Goal: Task Accomplishment & Management: Use online tool/utility

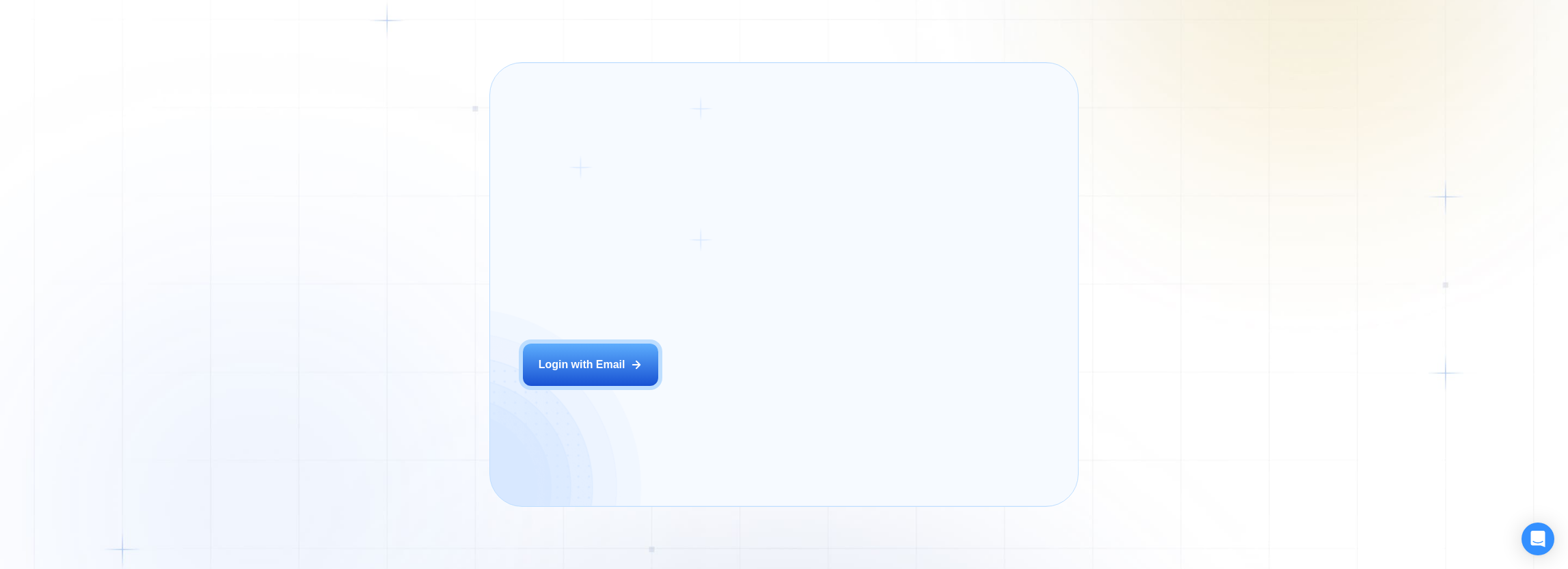
click at [700, 385] on div "Login ‍ Welcome to GigRadar. AI Business Manager for Agencies Login with Email" at bounding box center [646, 284] width 280 height 410
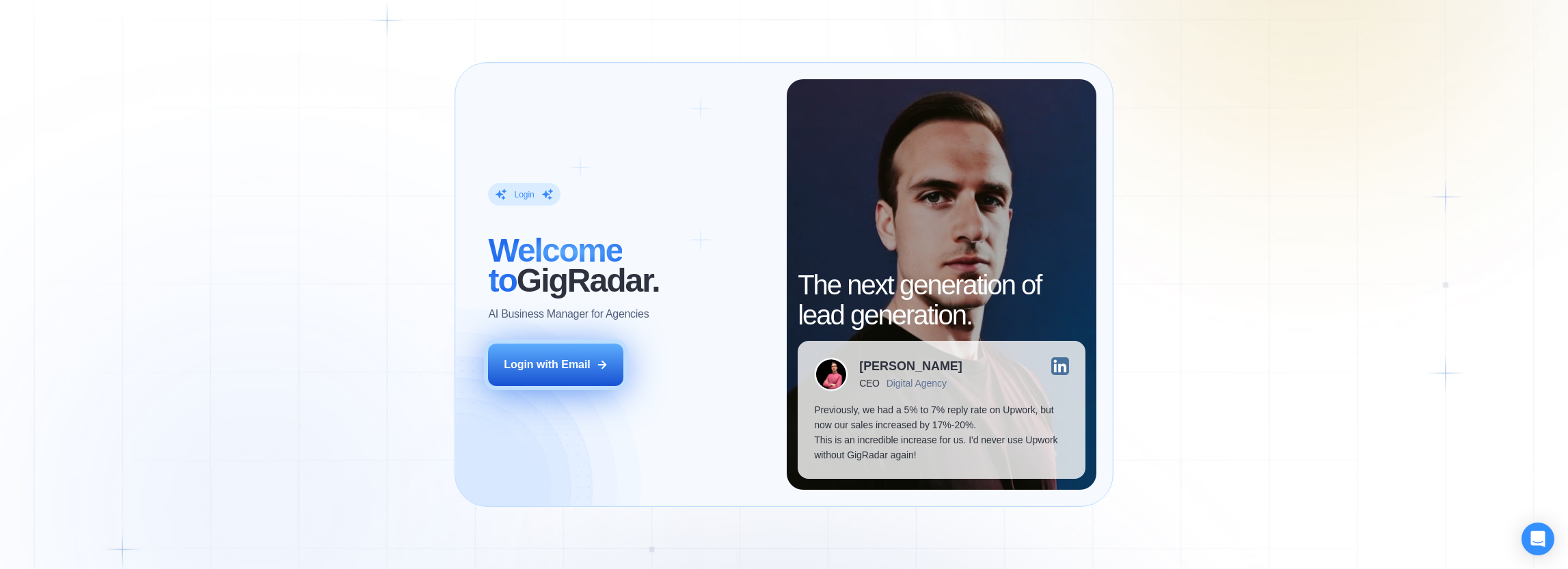
click at [575, 361] on div "Login with Email" at bounding box center [547, 365] width 87 height 15
click at [565, 356] on button "Login with Email" at bounding box center [556, 365] width 136 height 42
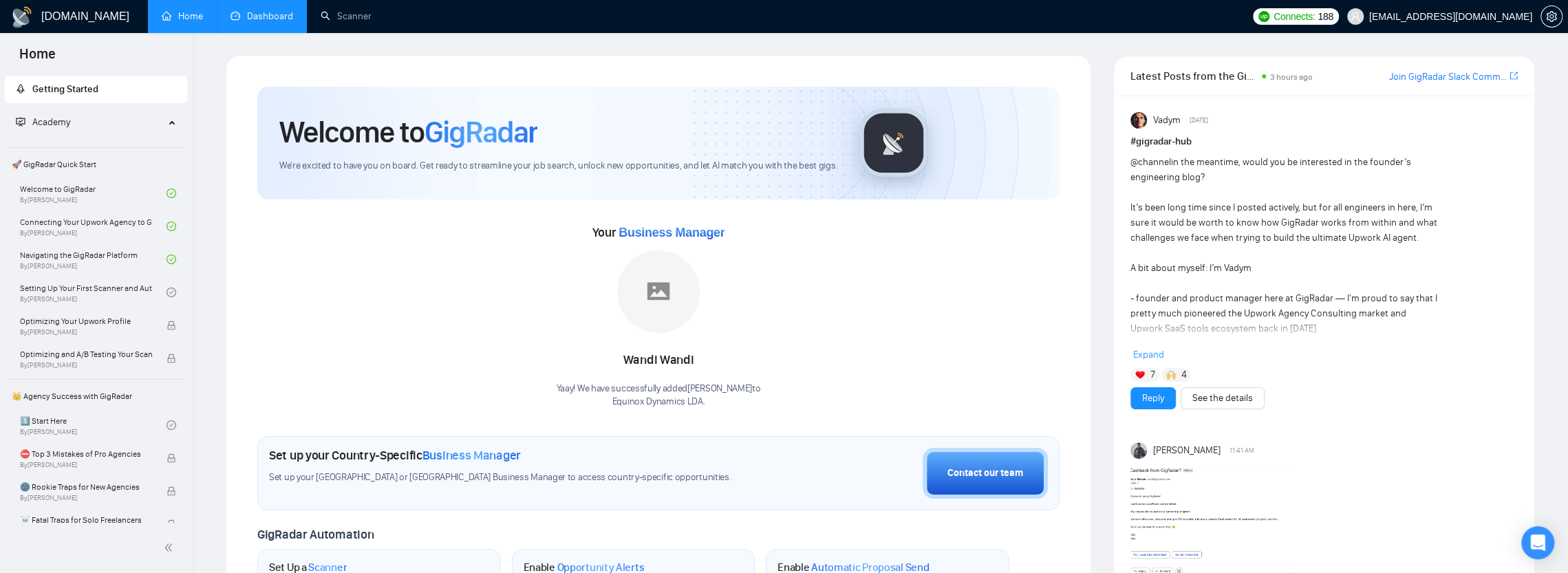
click at [246, 13] on link "Dashboard" at bounding box center [261, 16] width 62 height 12
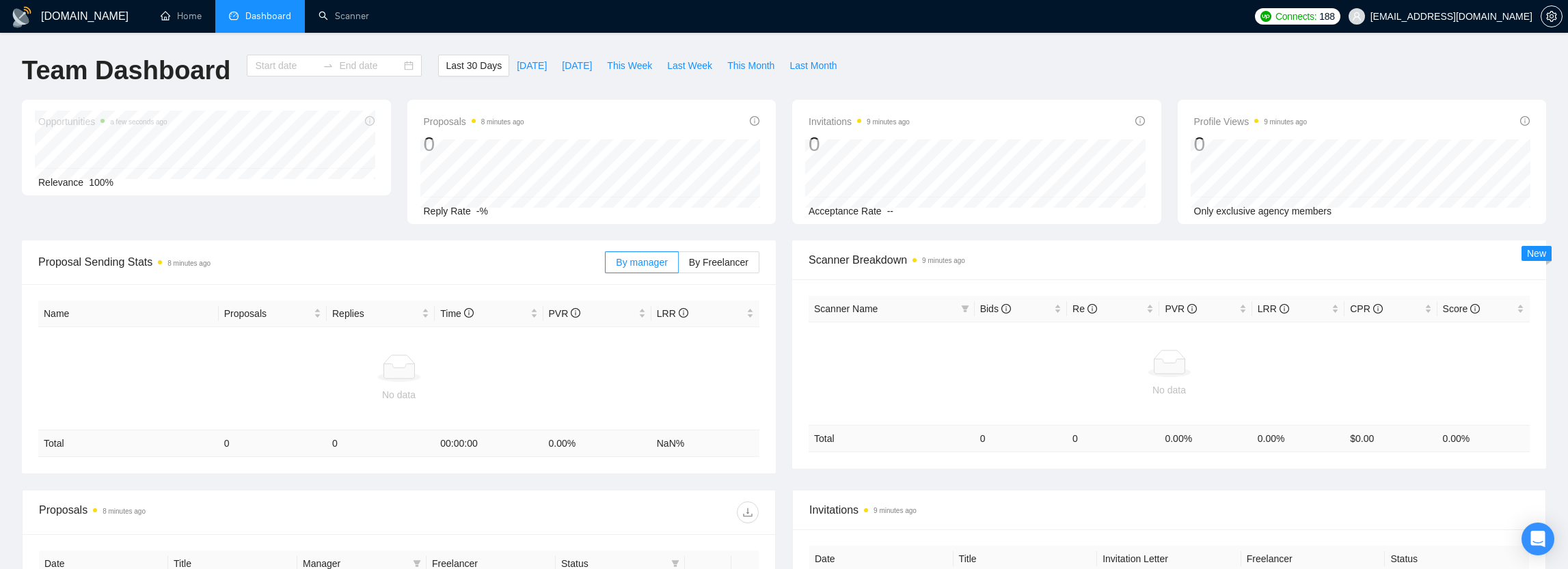
type input "[DATE]"
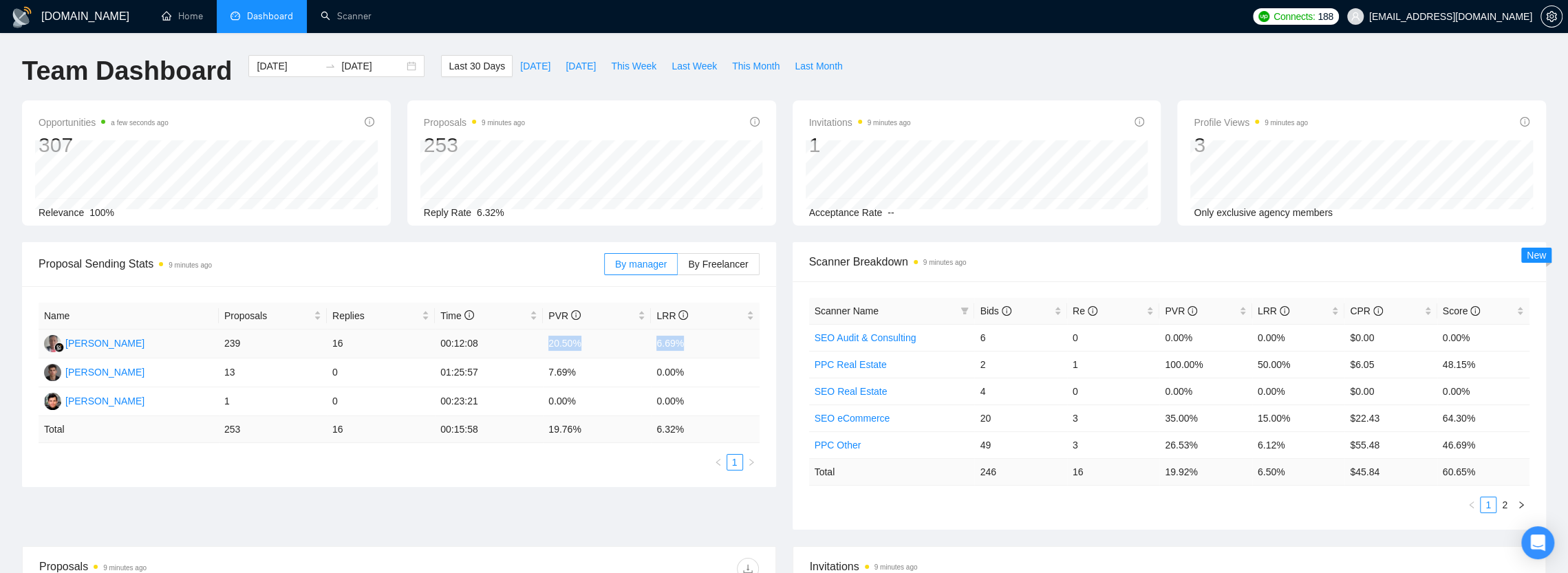
drag, startPoint x: 543, startPoint y: 340, endPoint x: 687, endPoint y: 343, distance: 144.0
click at [687, 343] on tr "[PERSON_NAME] 239 16 00:12:08 20.50% 6.69%" at bounding box center [399, 344] width 721 height 29
click at [672, 342] on td "6.69%" at bounding box center [705, 344] width 108 height 29
drag, startPoint x: 588, startPoint y: 376, endPoint x: 529, endPoint y: 376, distance: 59.0
click at [528, 378] on tr "[PERSON_NAME] 13 0 01:25:57 7.69% 0.00%" at bounding box center [399, 373] width 721 height 29
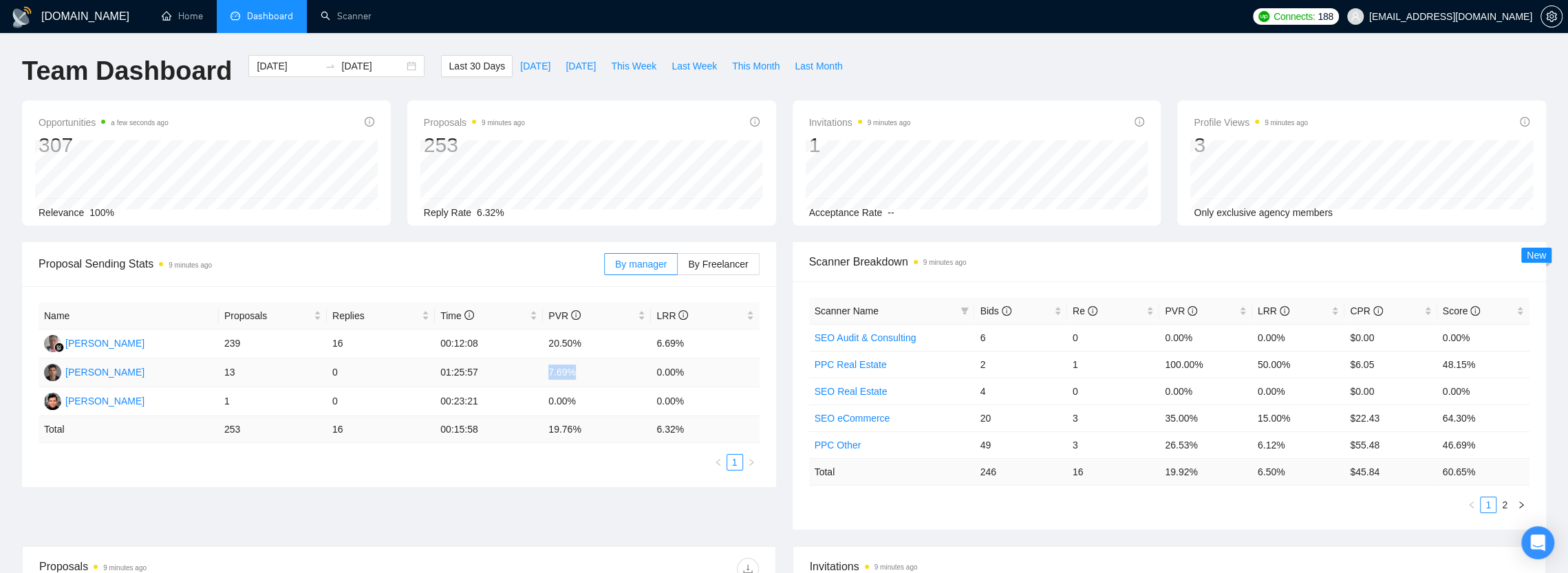
click at [553, 372] on td "7.69%" at bounding box center [597, 373] width 108 height 29
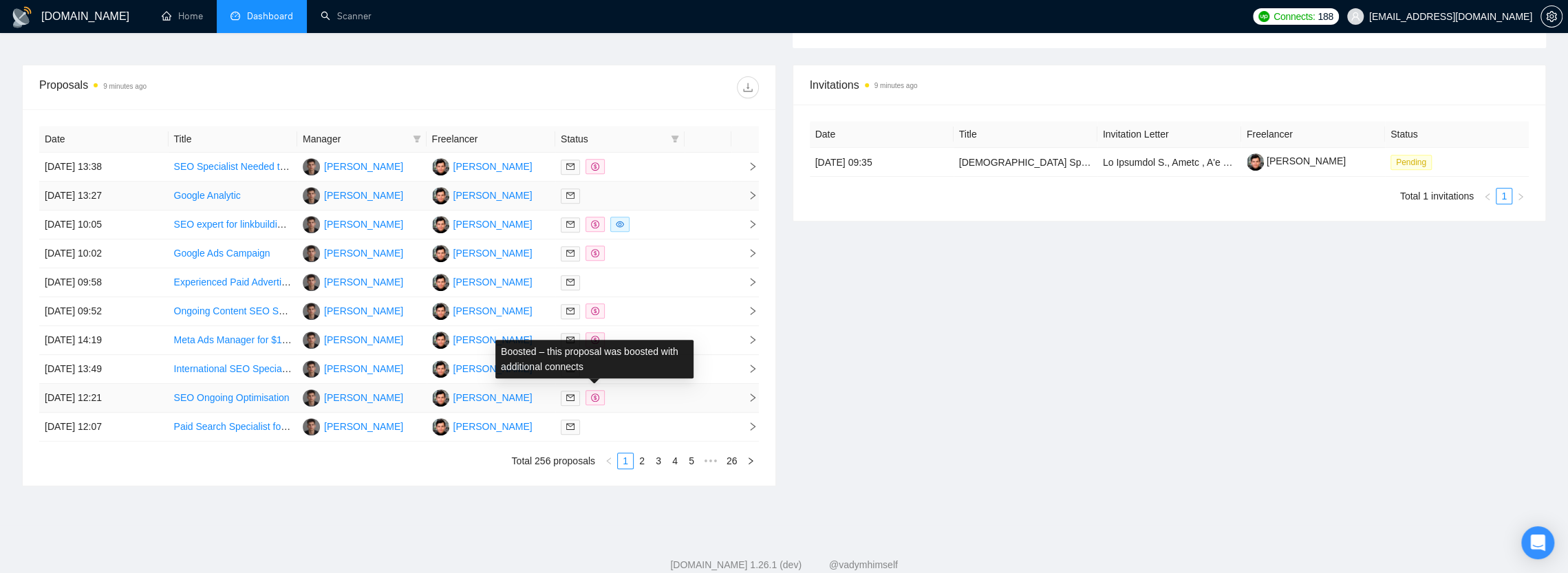
scroll to position [516, 0]
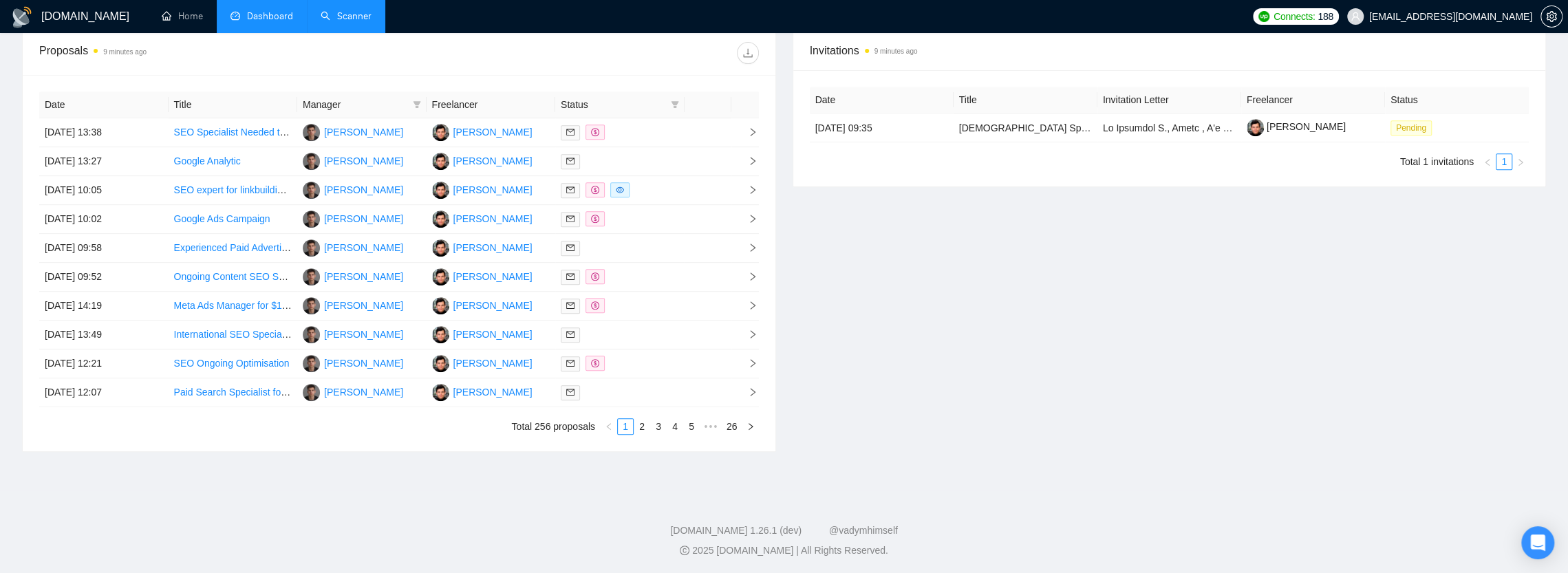
click at [341, 10] on link "Scanner" at bounding box center [345, 16] width 51 height 12
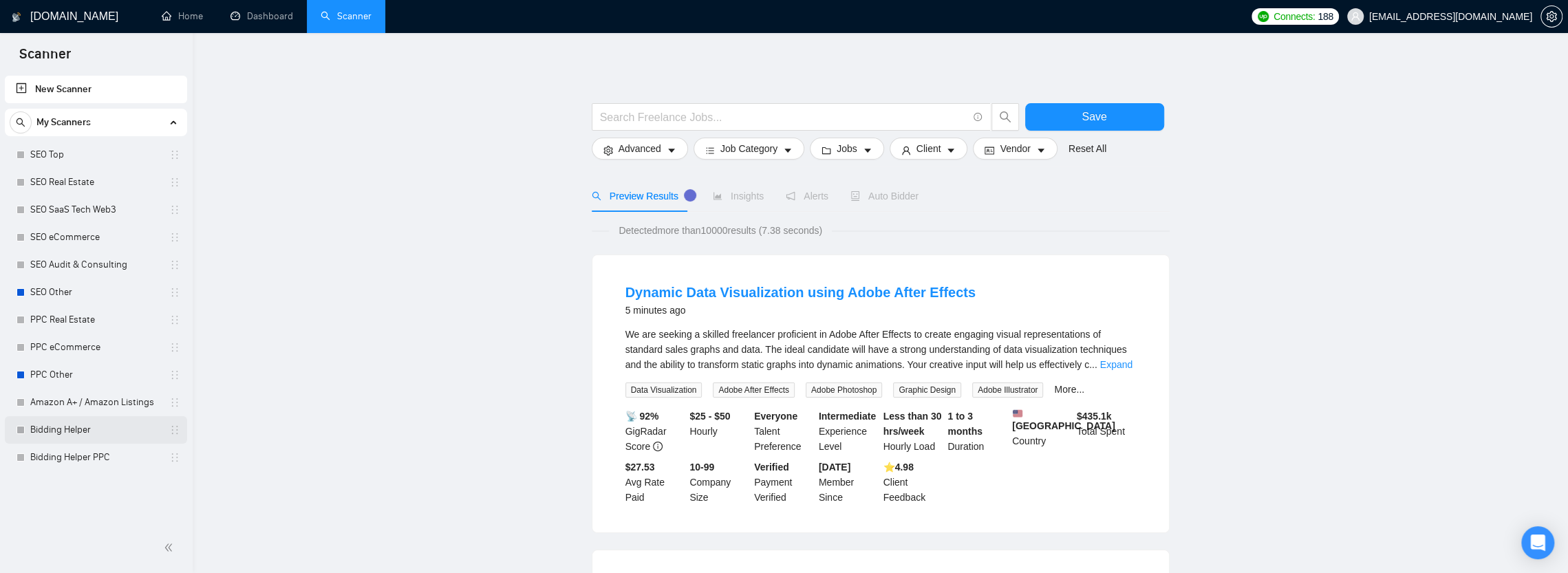
click at [82, 430] on link "Bidding Helper" at bounding box center [95, 430] width 131 height 27
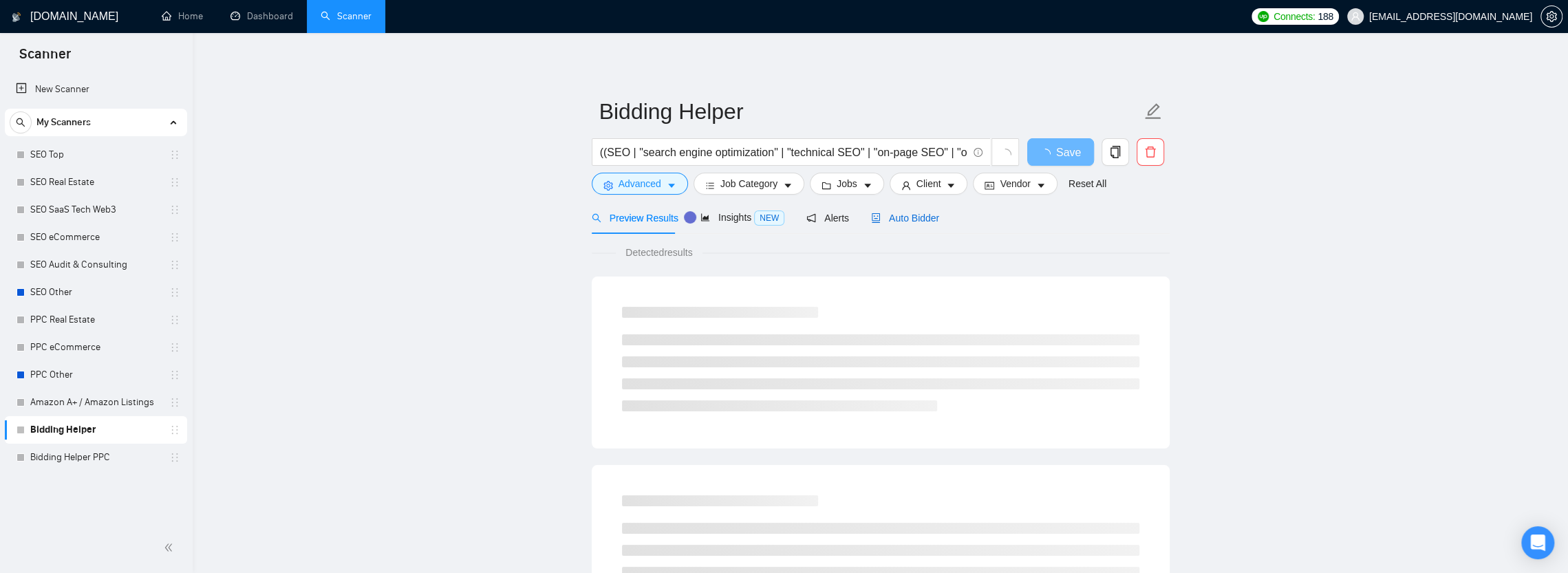
click at [908, 222] on span "Auto Bidder" at bounding box center [905, 217] width 68 height 11
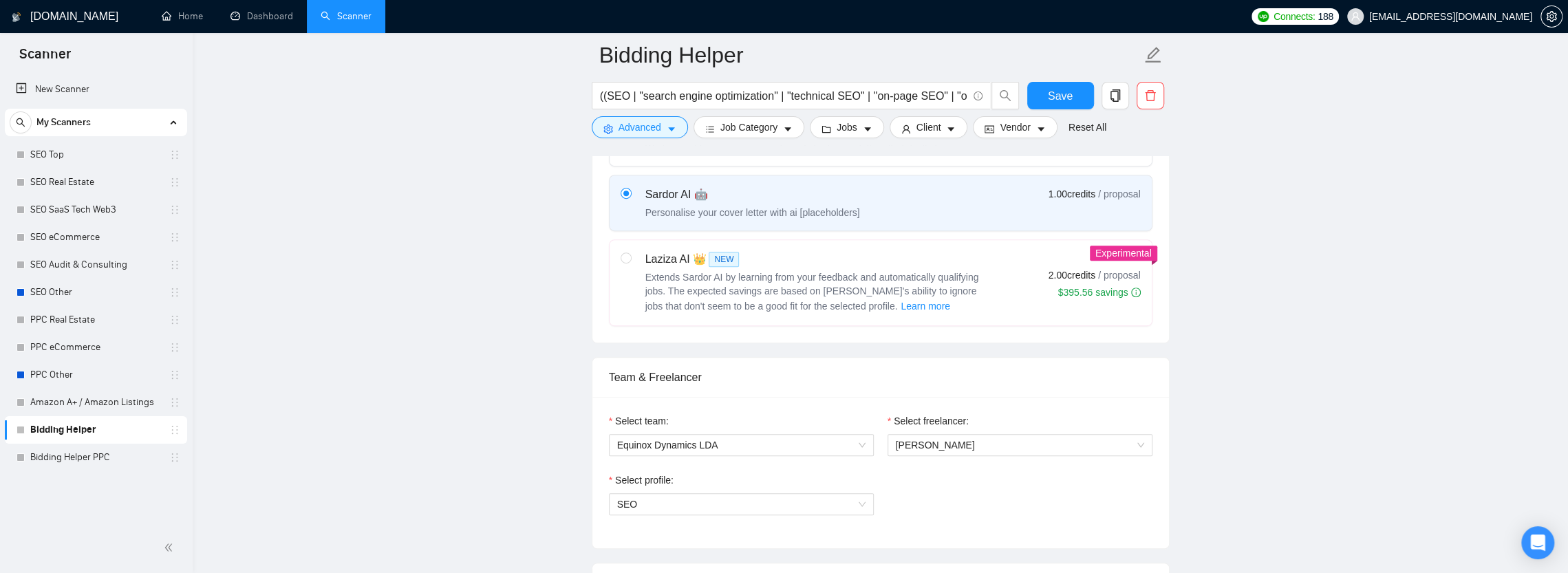
scroll to position [551, 0]
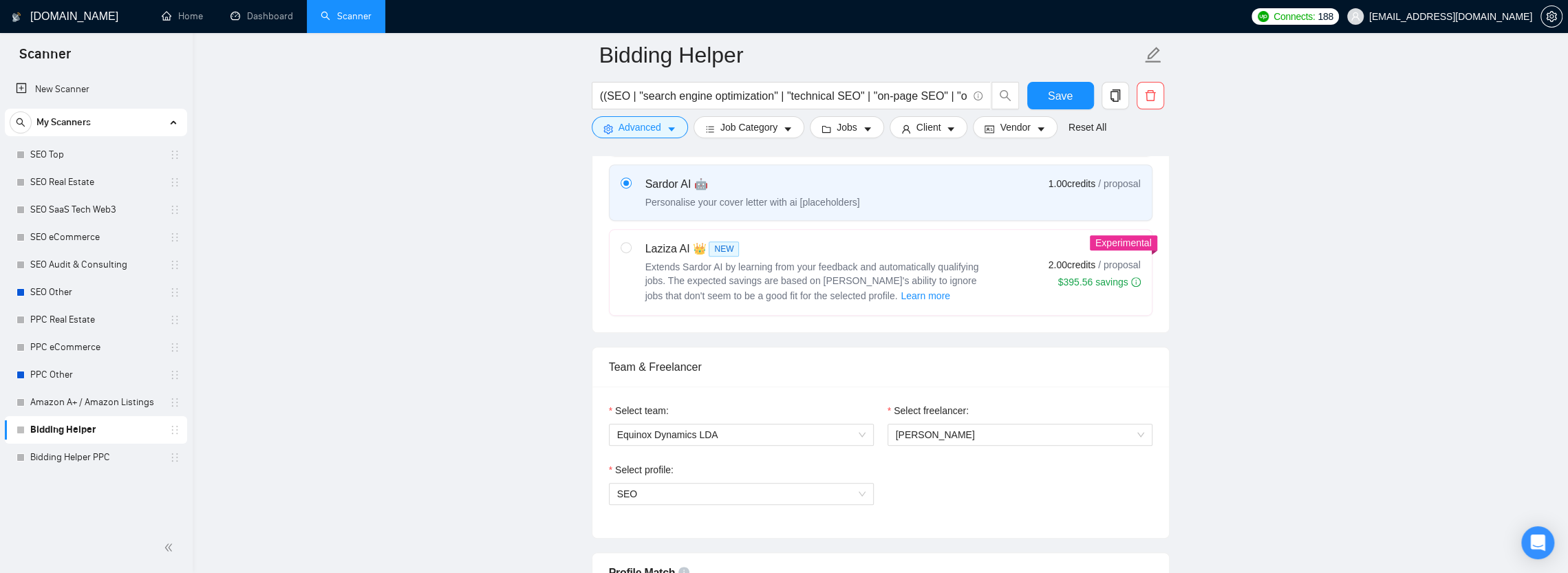
click at [637, 191] on div "Sardor AI 🤖 Personalise your cover letter with ai [placeholders]" at bounding box center [741, 193] width 240 height 33
click at [630, 187] on input "radio" at bounding box center [626, 182] width 10 height 10
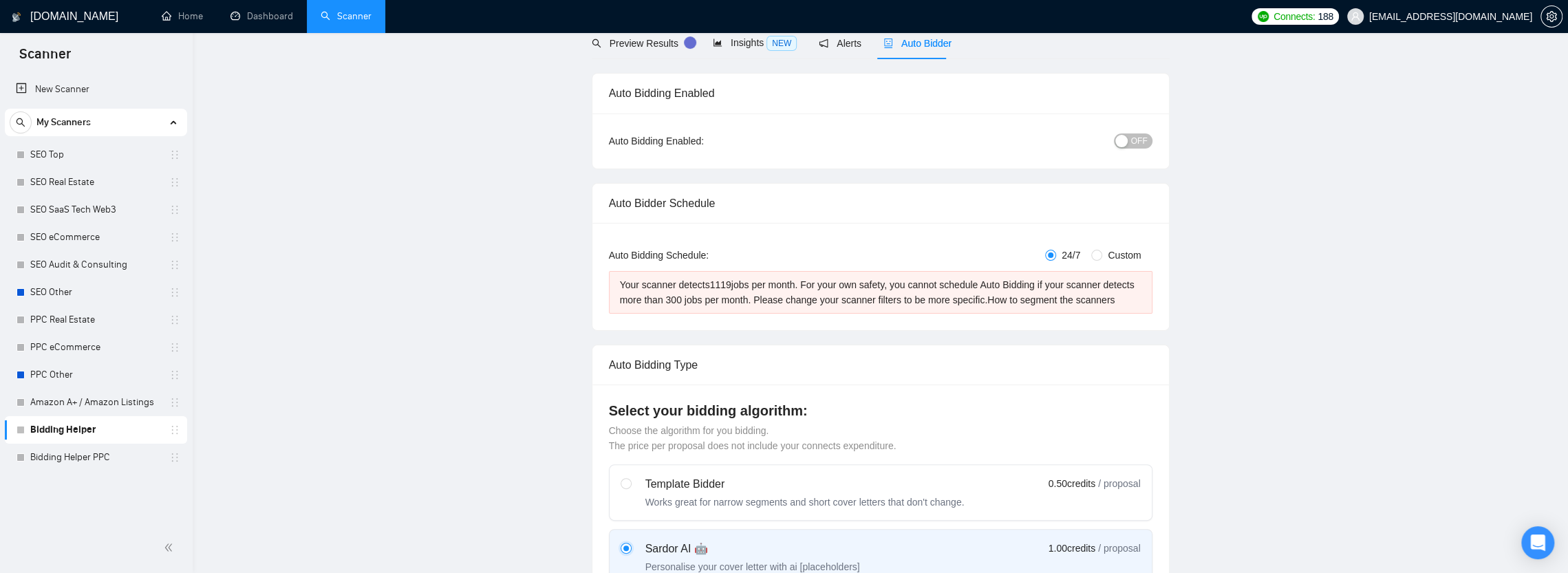
scroll to position [0, 0]
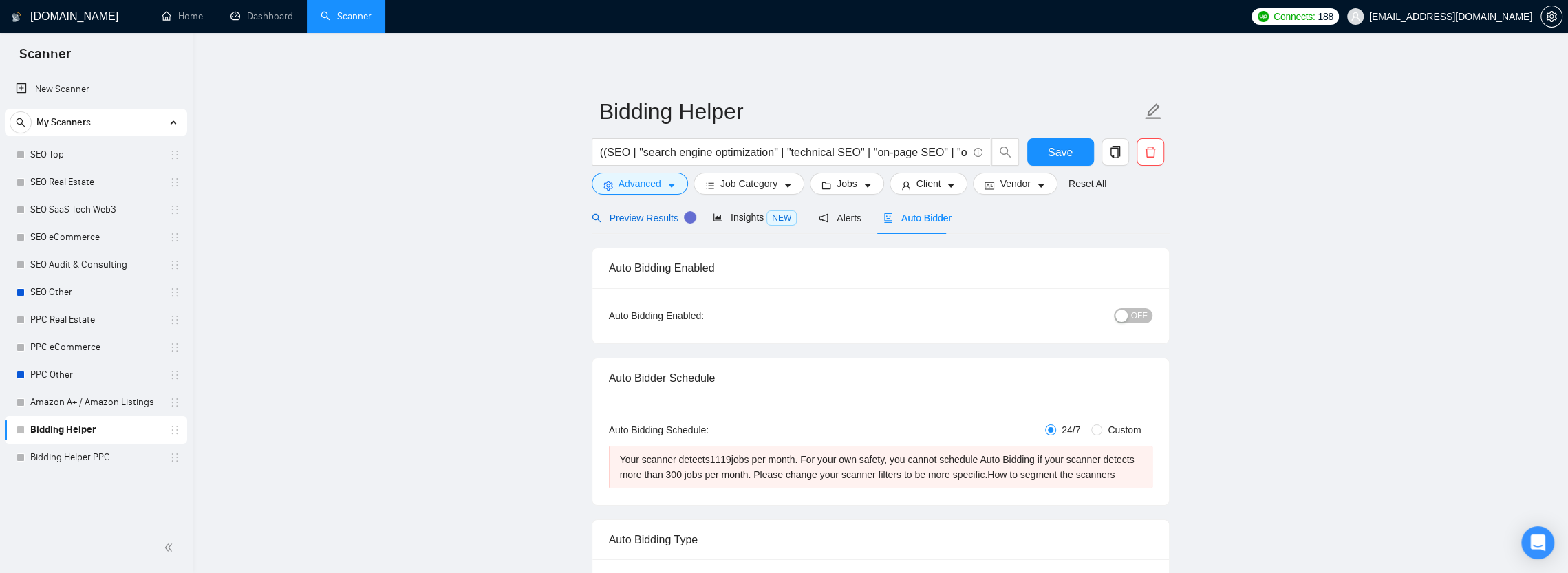
click at [648, 222] on span "Preview Results" at bounding box center [641, 217] width 99 height 11
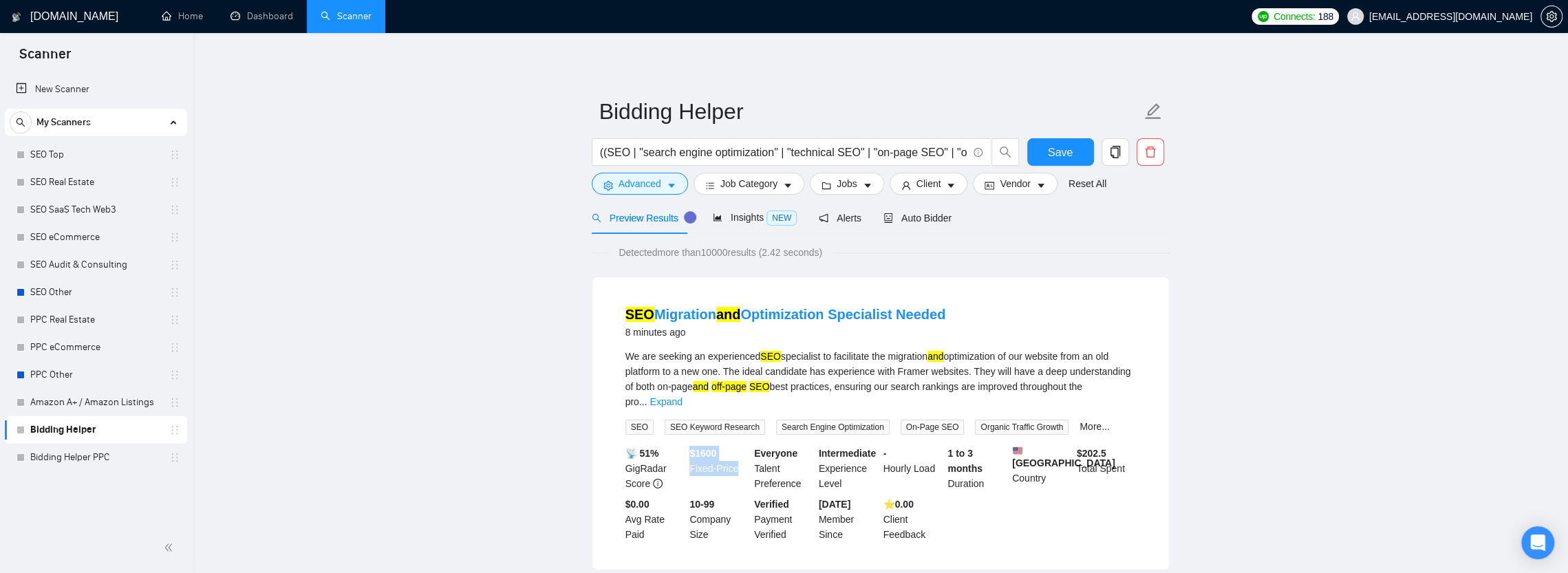
drag, startPoint x: 721, startPoint y: 446, endPoint x: 735, endPoint y: 454, distance: 16.1
click at [735, 454] on li "SEO Migration and Optimization Specialist Needed 8 minutes ago We are seeking a…" at bounding box center [880, 424] width 543 height 260
click at [725, 446] on div "$ 1600 Fixed-Price" at bounding box center [719, 469] width 65 height 46
click at [682, 396] on link "Expand" at bounding box center [665, 401] width 32 height 11
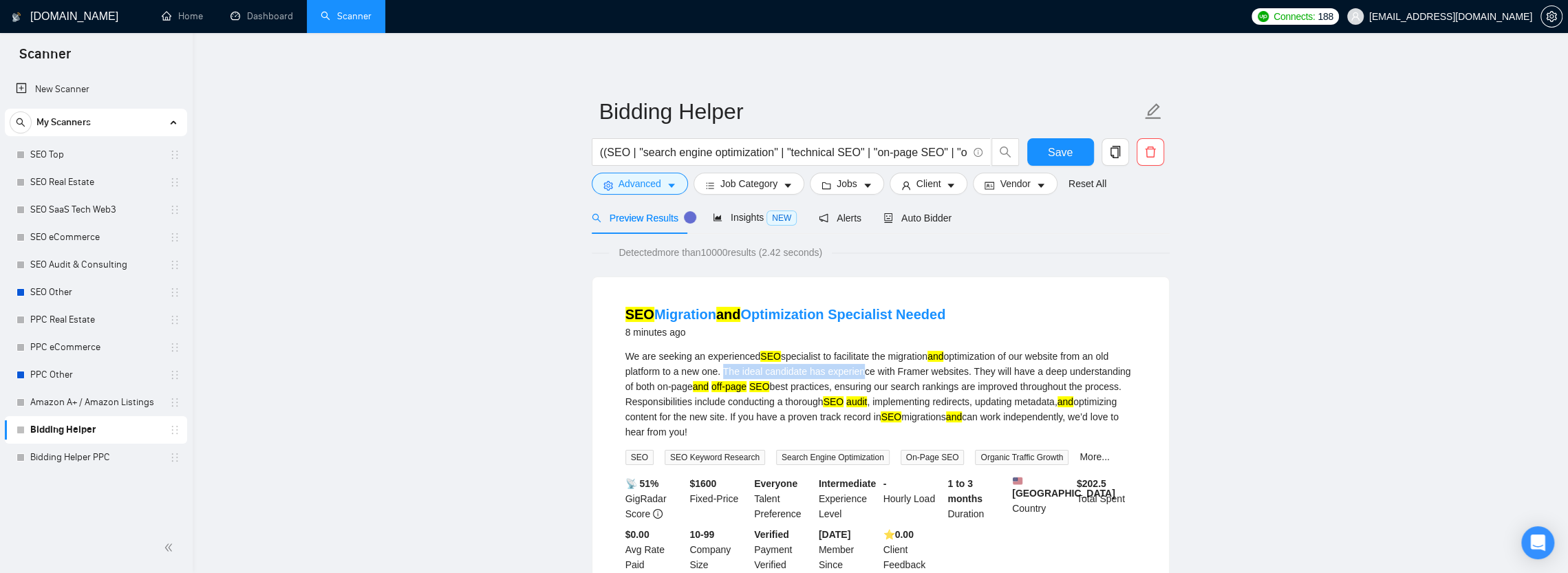
drag, startPoint x: 835, startPoint y: 371, endPoint x: 721, endPoint y: 391, distance: 115.7
click at [652, 389] on div "We are seeking an experienced SEO specialist to facilitate the migration and op…" at bounding box center [880, 394] width 510 height 91
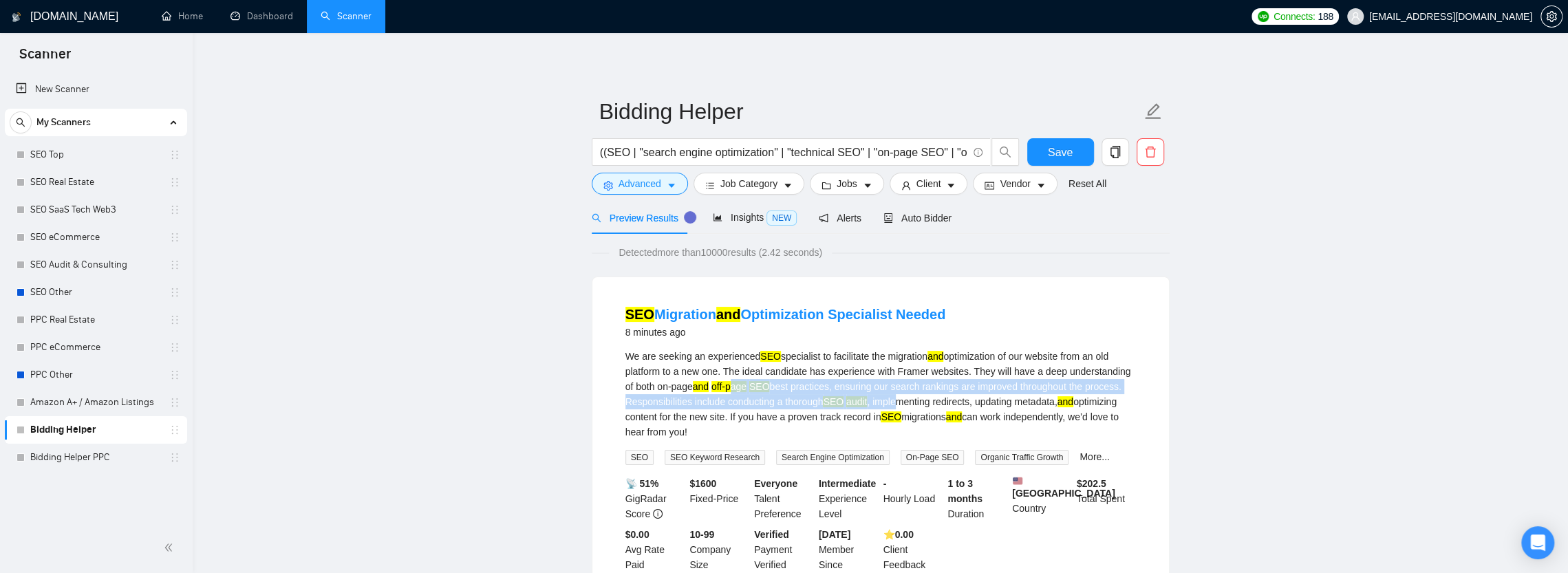
drag, startPoint x: 723, startPoint y: 391, endPoint x: 898, endPoint y: 395, distance: 175.0
click at [898, 395] on div "We are seeking an experienced SEO specialist to facilitate the migration and op…" at bounding box center [880, 394] width 510 height 91
click at [878, 406] on div "We are seeking an experienced SEO specialist to facilitate the migration and op…" at bounding box center [880, 394] width 510 height 91
click at [935, 419] on div "We are seeking an experienced SEO specialist to facilitate the migration and op…" at bounding box center [880, 394] width 510 height 91
click at [864, 426] on div "We are seeking an experienced SEO specialist to facilitate the migration and op…" at bounding box center [880, 394] width 510 height 91
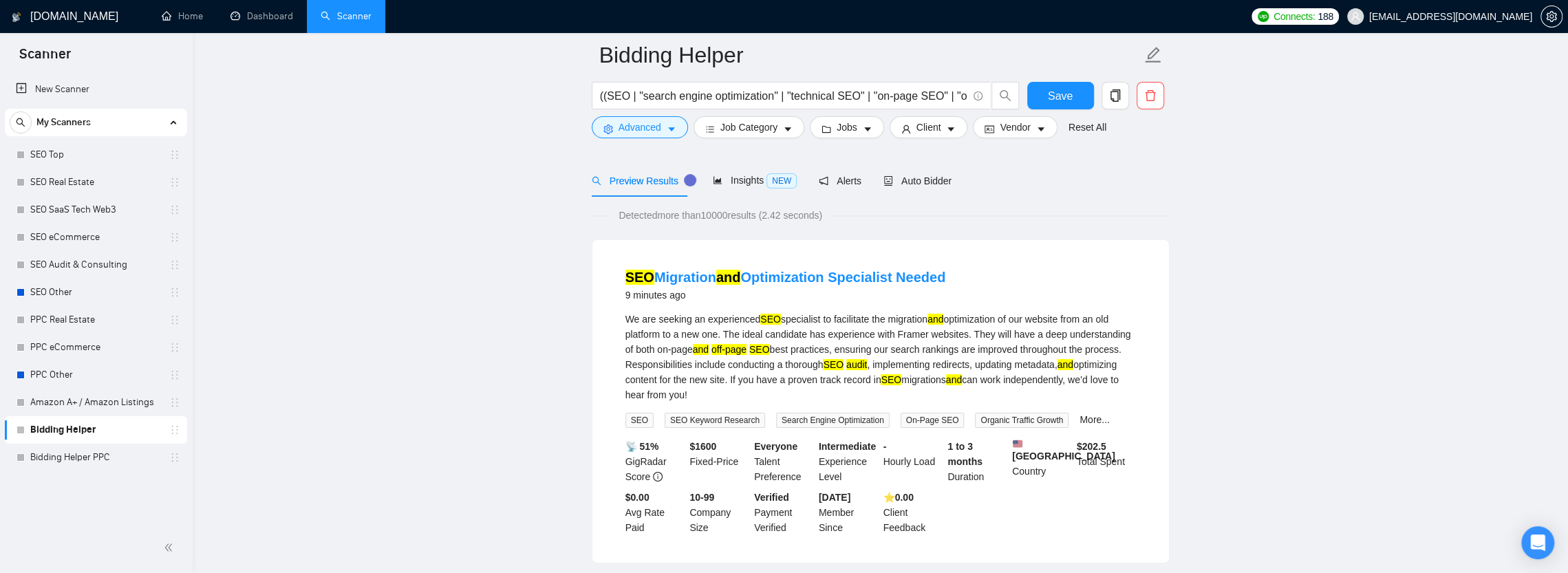
scroll to position [69, 0]
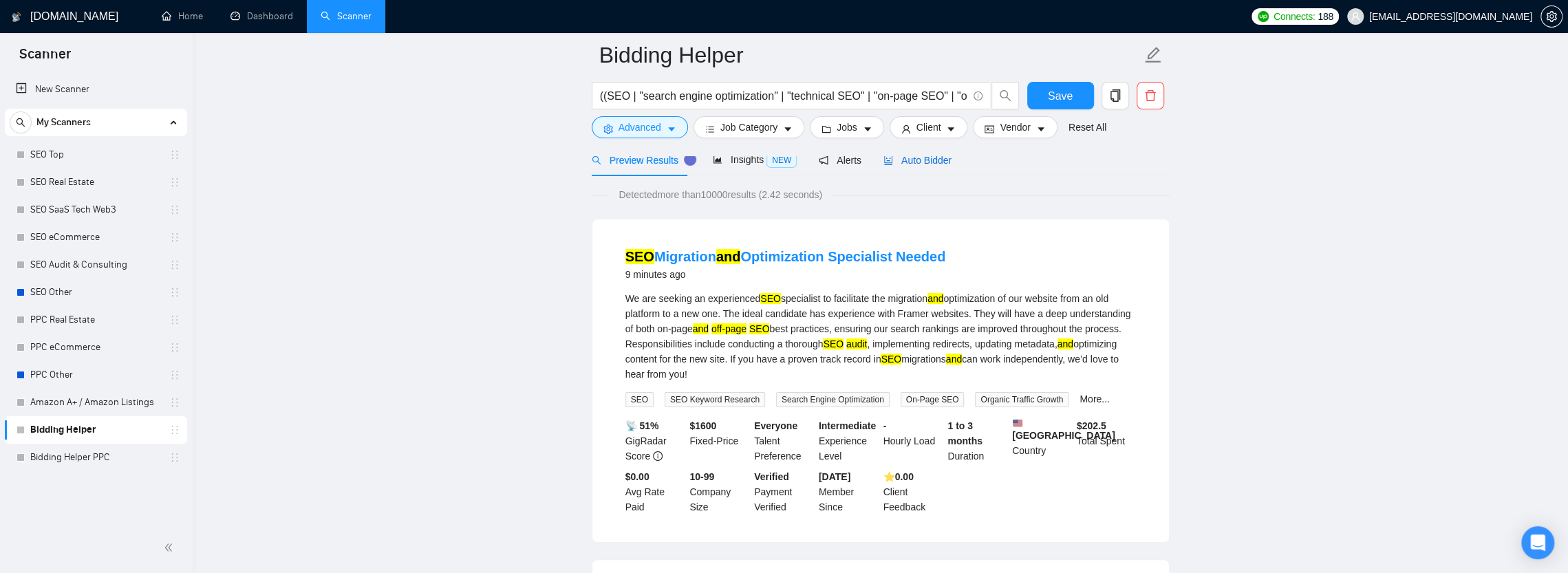
click at [912, 159] on span "Auto Bidder" at bounding box center [917, 160] width 68 height 11
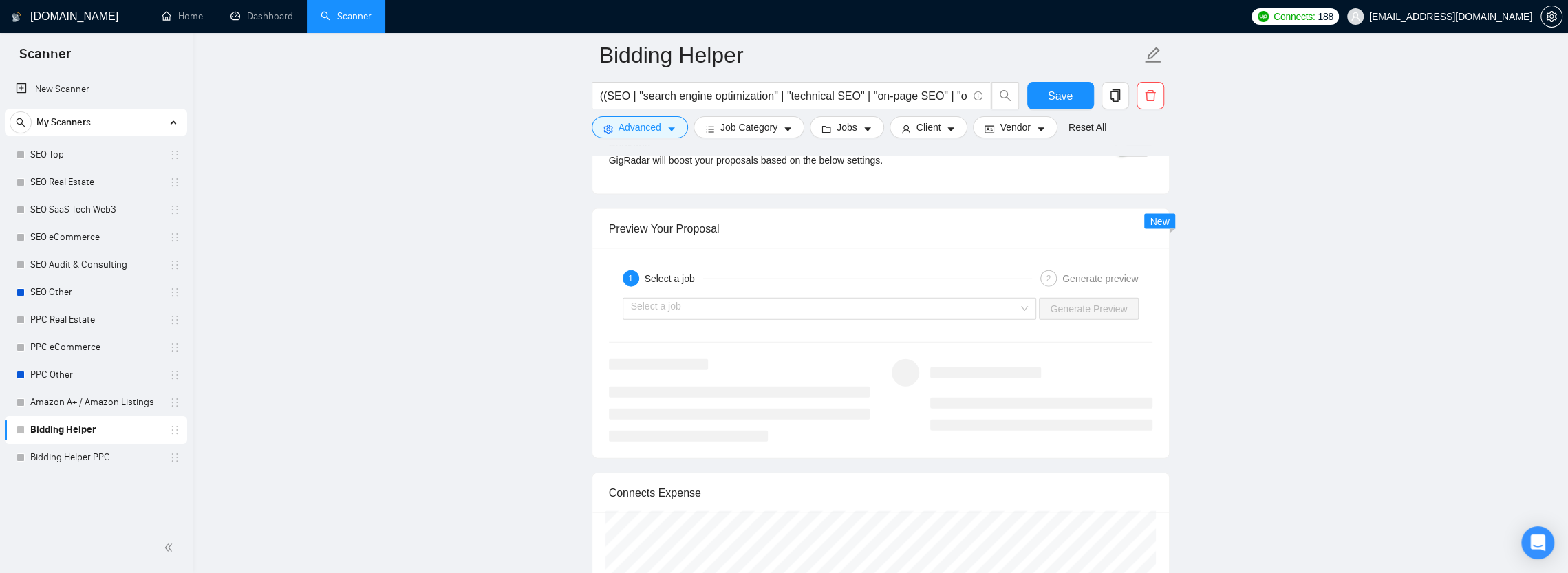
scroll to position [2684, 0]
click at [732, 321] on div "1 Select a job 2 Generate preview Select a job Generate Preview" at bounding box center [881, 351] width 577 height 210
click at [732, 296] on input "search" at bounding box center [825, 306] width 388 height 21
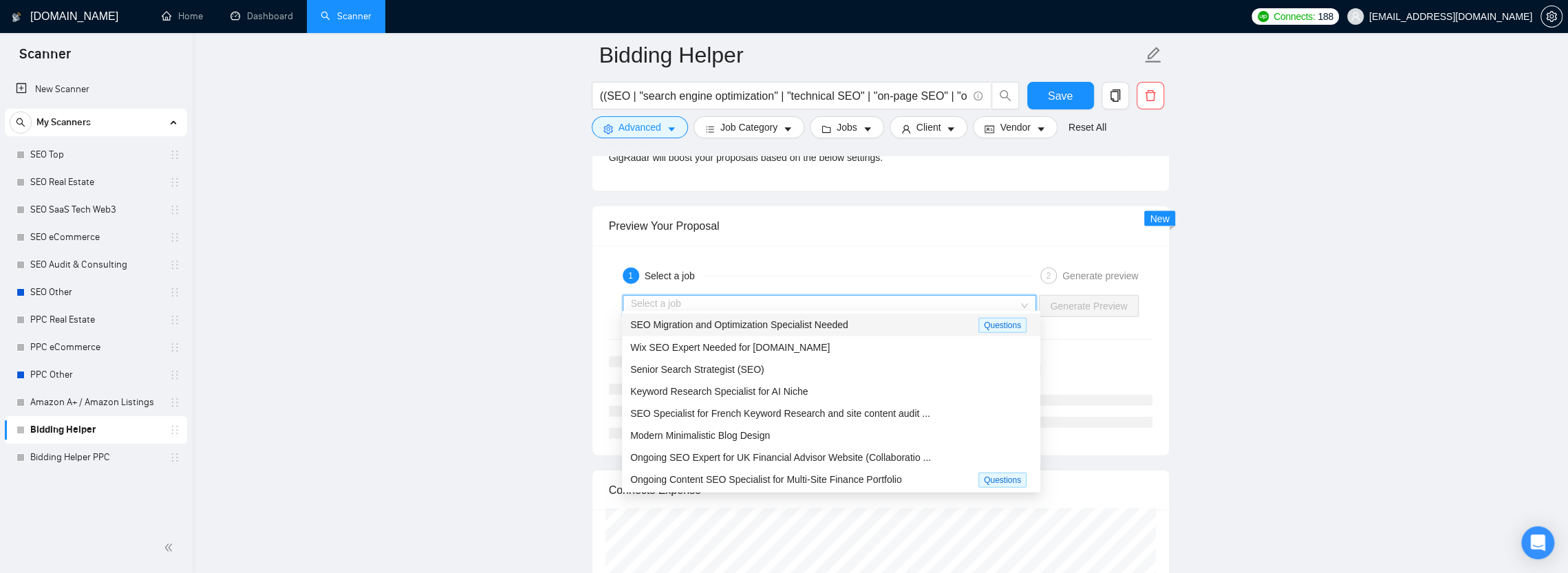
click at [733, 327] on span "SEO Migration and Optimization Specialist Needed" at bounding box center [739, 325] width 218 height 11
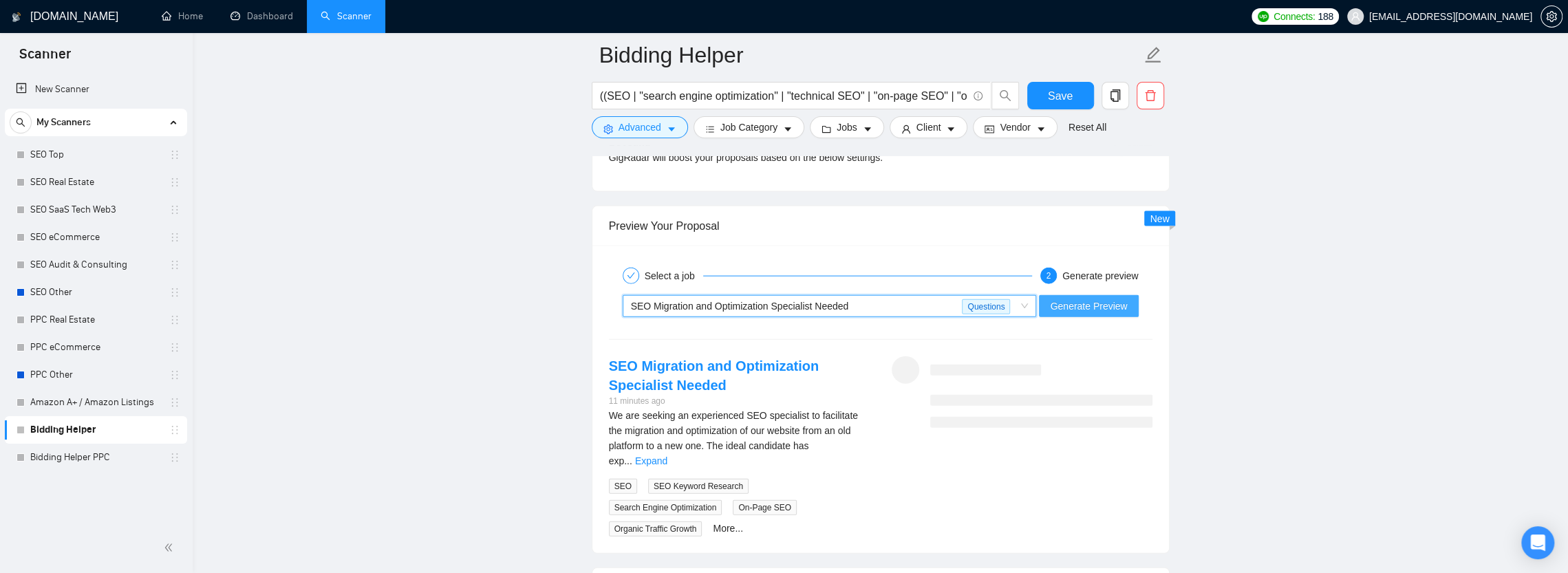
click at [1108, 296] on button "Generate Preview" at bounding box center [1088, 306] width 99 height 22
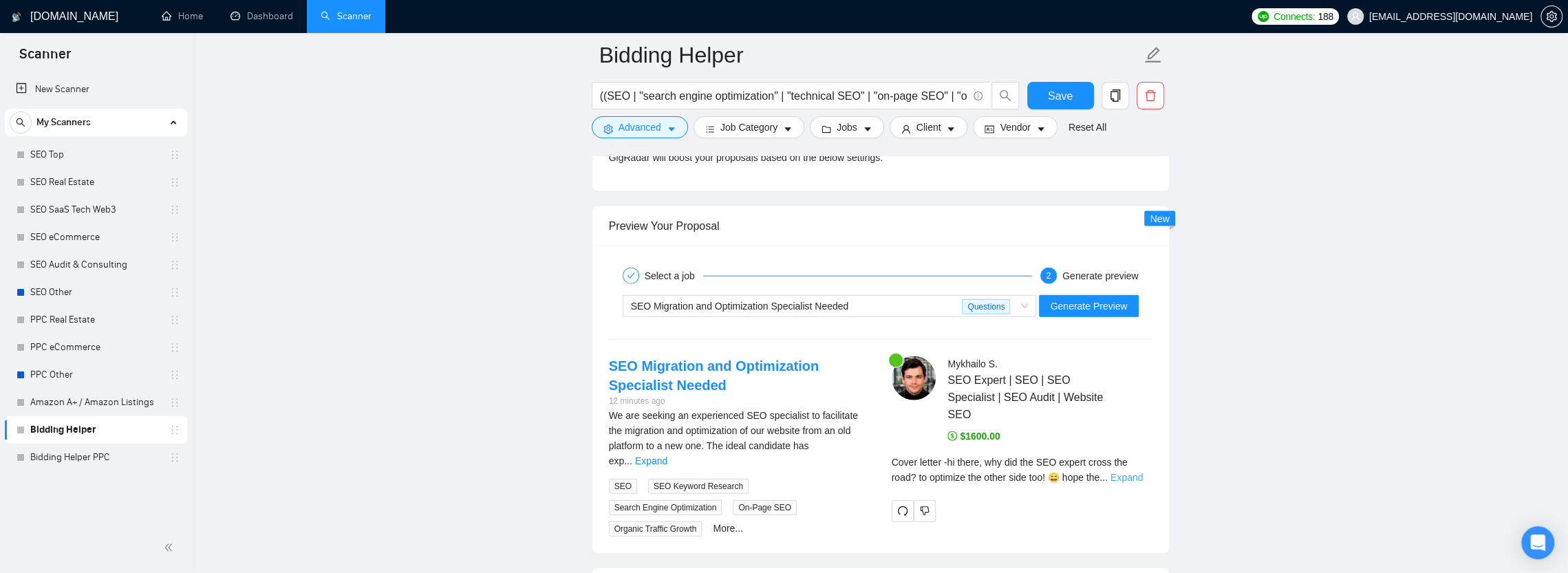
click at [1129, 472] on link "Expand" at bounding box center [1126, 477] width 32 height 11
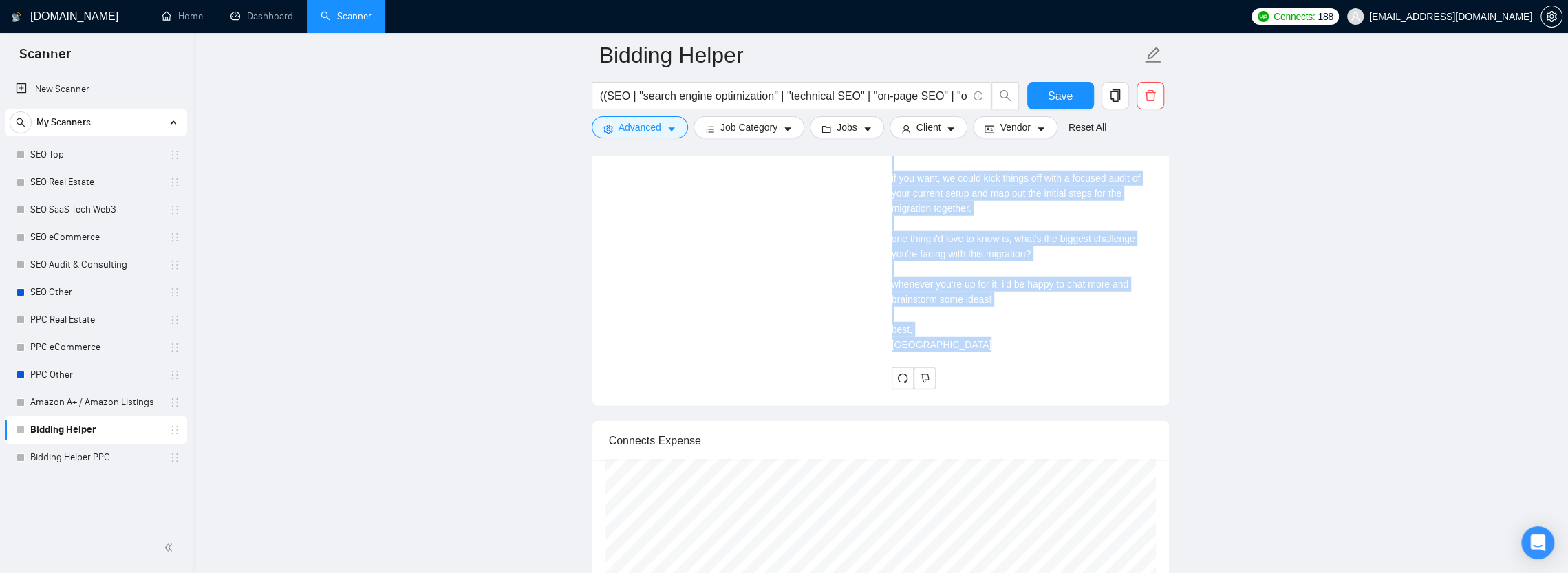
scroll to position [3373, 0]
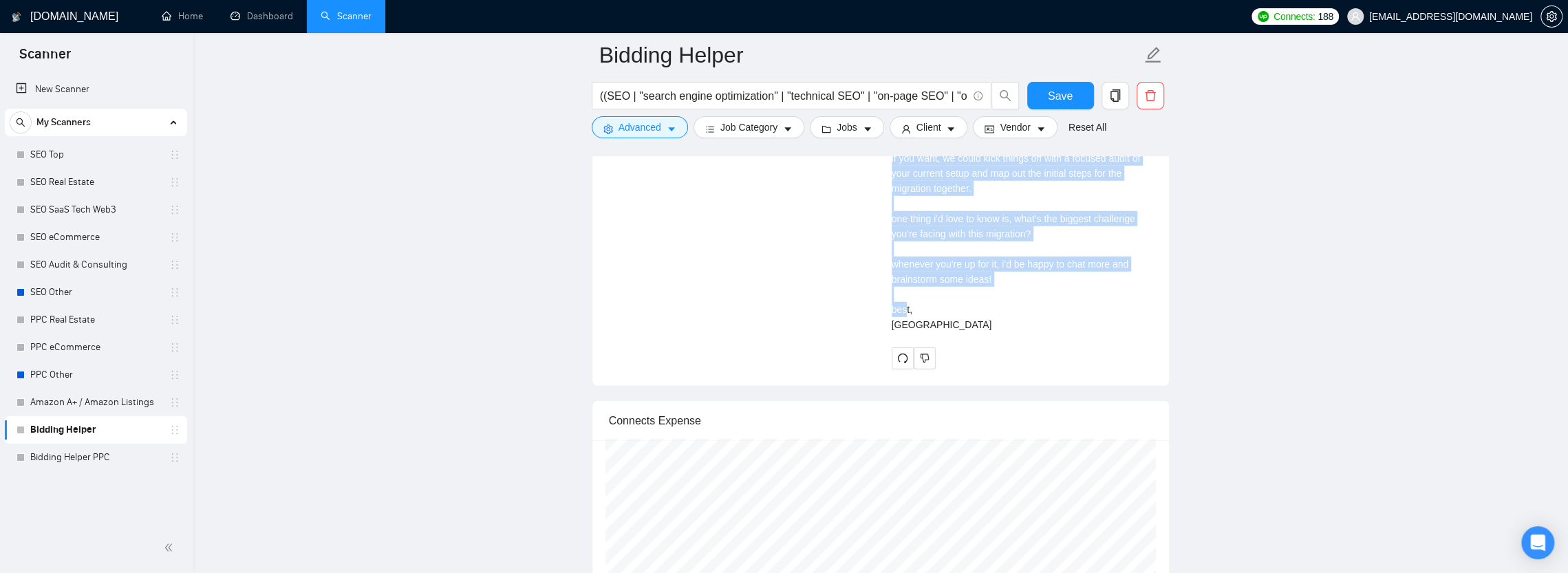
drag, startPoint x: 891, startPoint y: 246, endPoint x: 974, endPoint y: 283, distance: 90.9
click at [974, 283] on div "[PERSON_NAME] SEO Expert | SEO | SEO Specialist | SEO Audit | Website SEO $1600…" at bounding box center [1022, 19] width 283 height 701
copy div "hi there, why did the SEO expert cross the road? to optimize the other side too…"
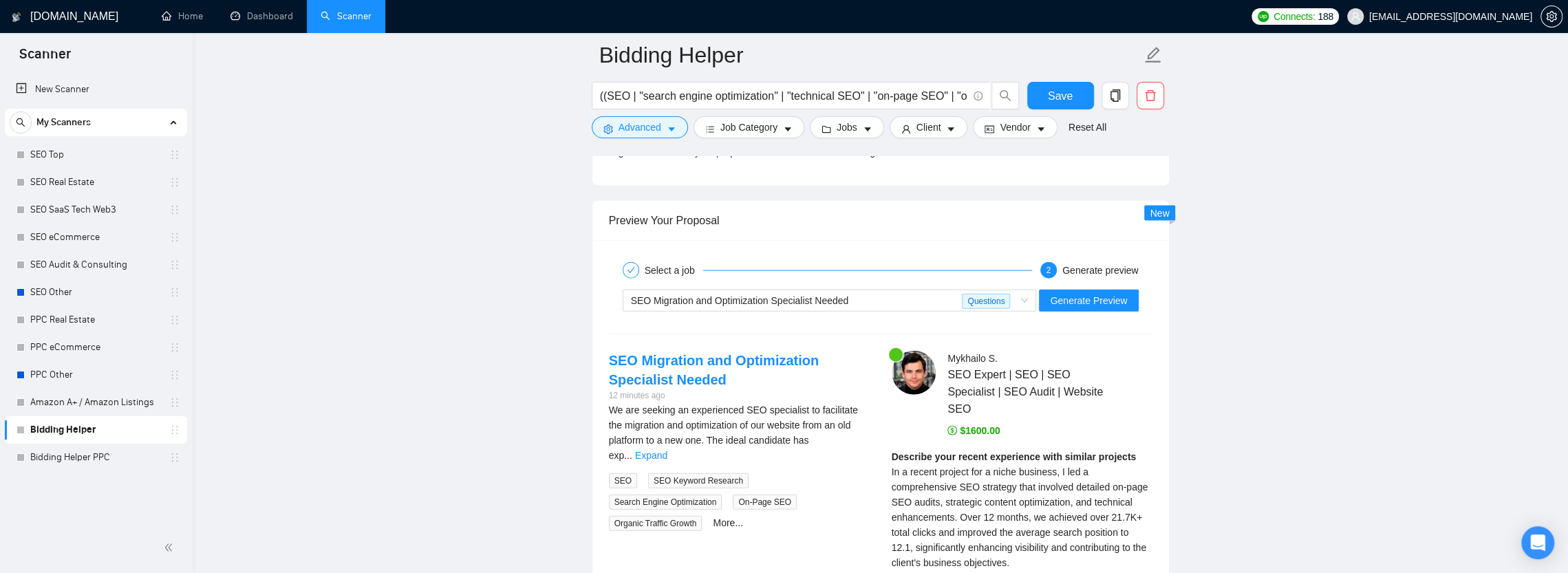
scroll to position [2753, 0]
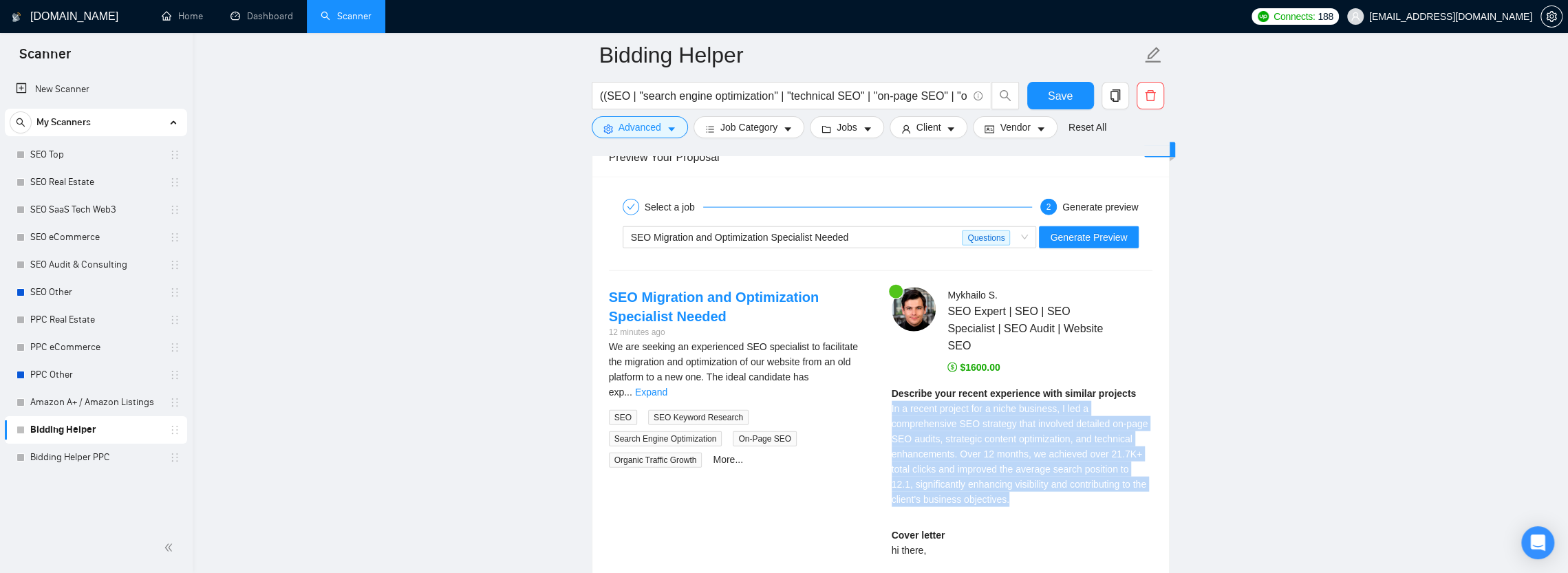
drag, startPoint x: 1018, startPoint y: 471, endPoint x: 887, endPoint y: 384, distance: 157.3
copy span "In a recent project for a niche business, I led a comprehensive SEO strategy th…"
click at [950, 414] on span "In a recent project for a niche business, I led a comprehensive SEO strategy th…" at bounding box center [1020, 454] width 256 height 102
